Goal: Find specific page/section: Find specific page/section

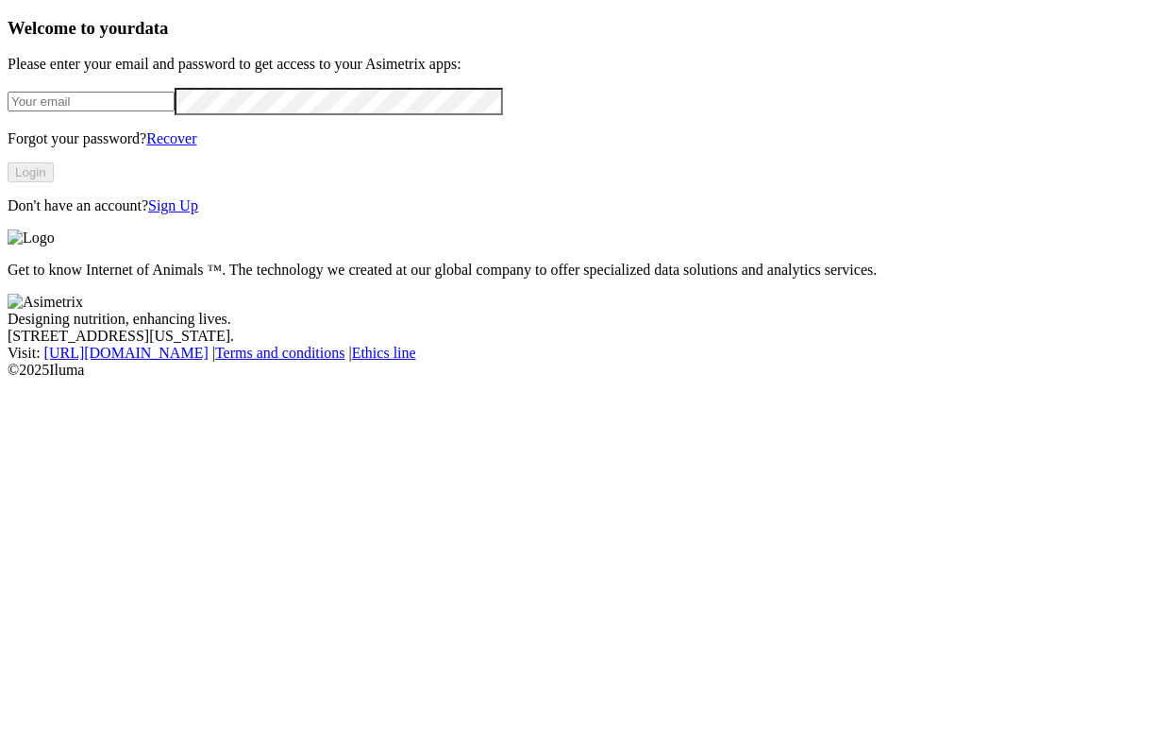
type input "[EMAIL_ADDRESS][DOMAIN_NAME]"
click at [54, 182] on button "Login" at bounding box center [31, 172] width 46 height 20
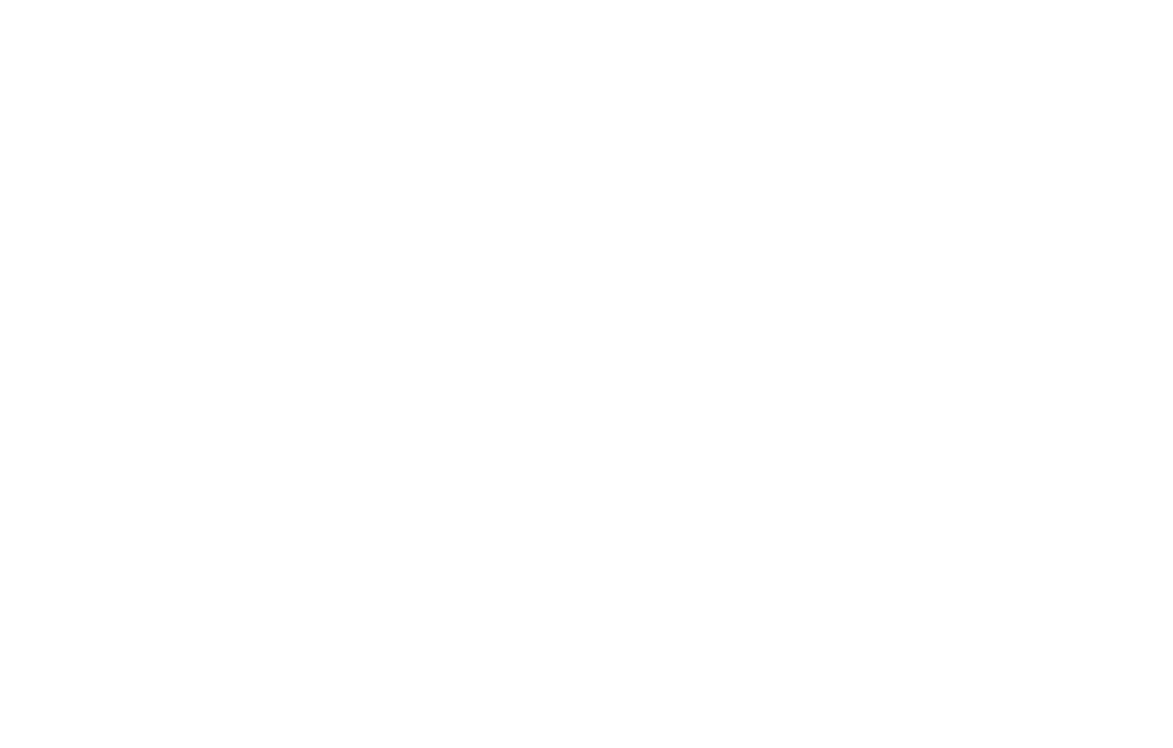
scroll to position [1159, 0]
